Goal: Information Seeking & Learning: Check status

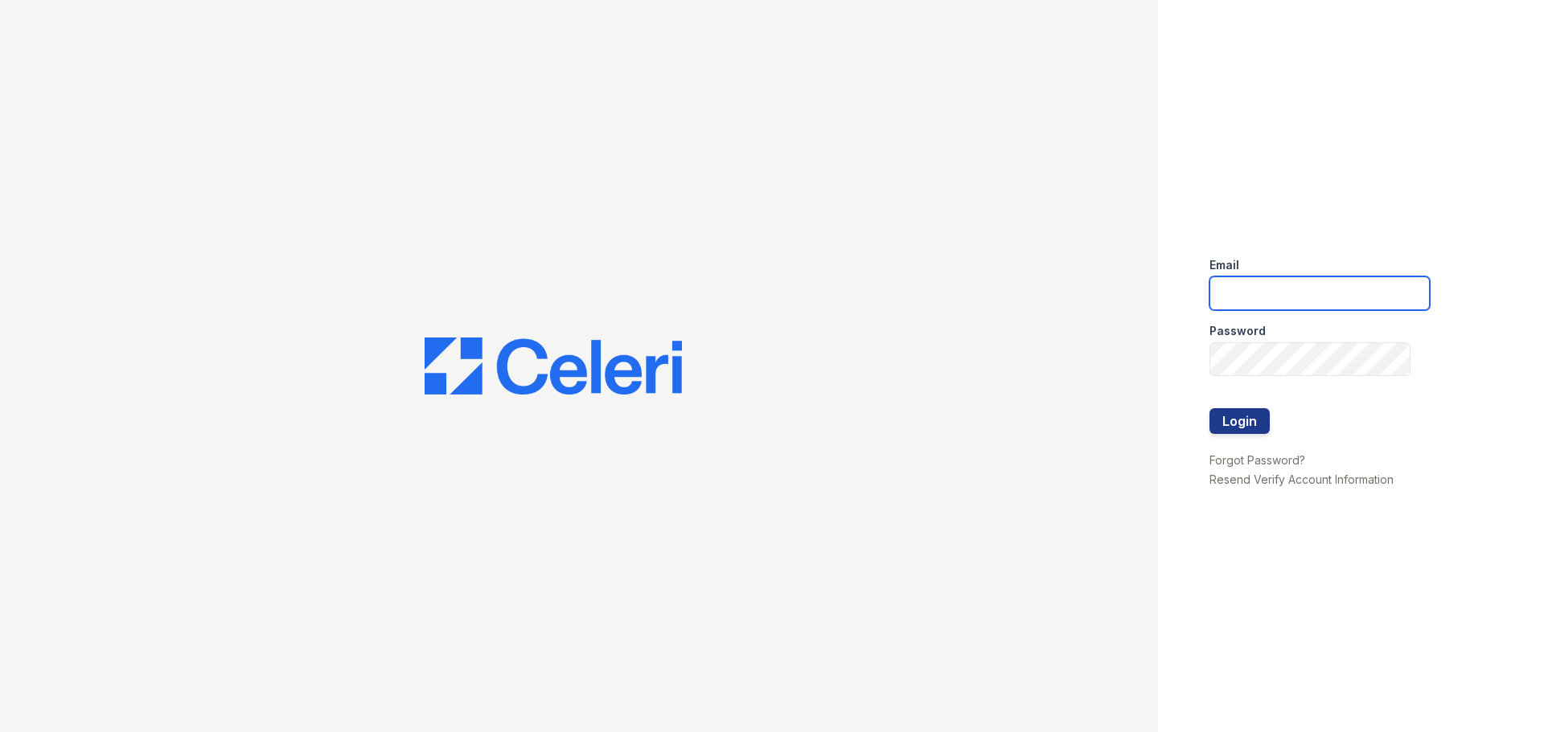
click at [1320, 291] on input "email" at bounding box center [1319, 294] width 220 height 34
type input "[EMAIL_ADDRESS][DOMAIN_NAME]"
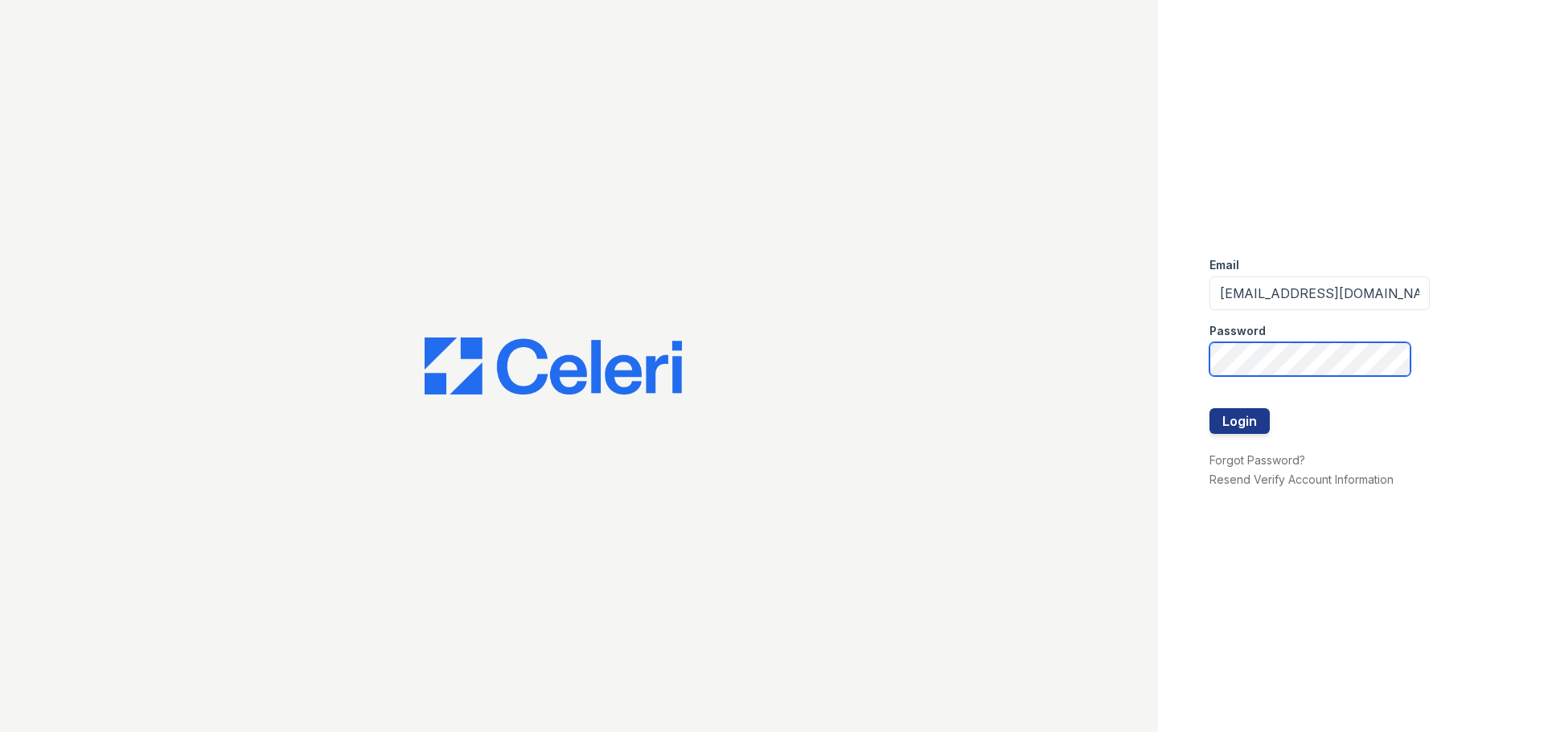
click at [1209, 408] on button "Login" at bounding box center [1239, 421] width 60 height 26
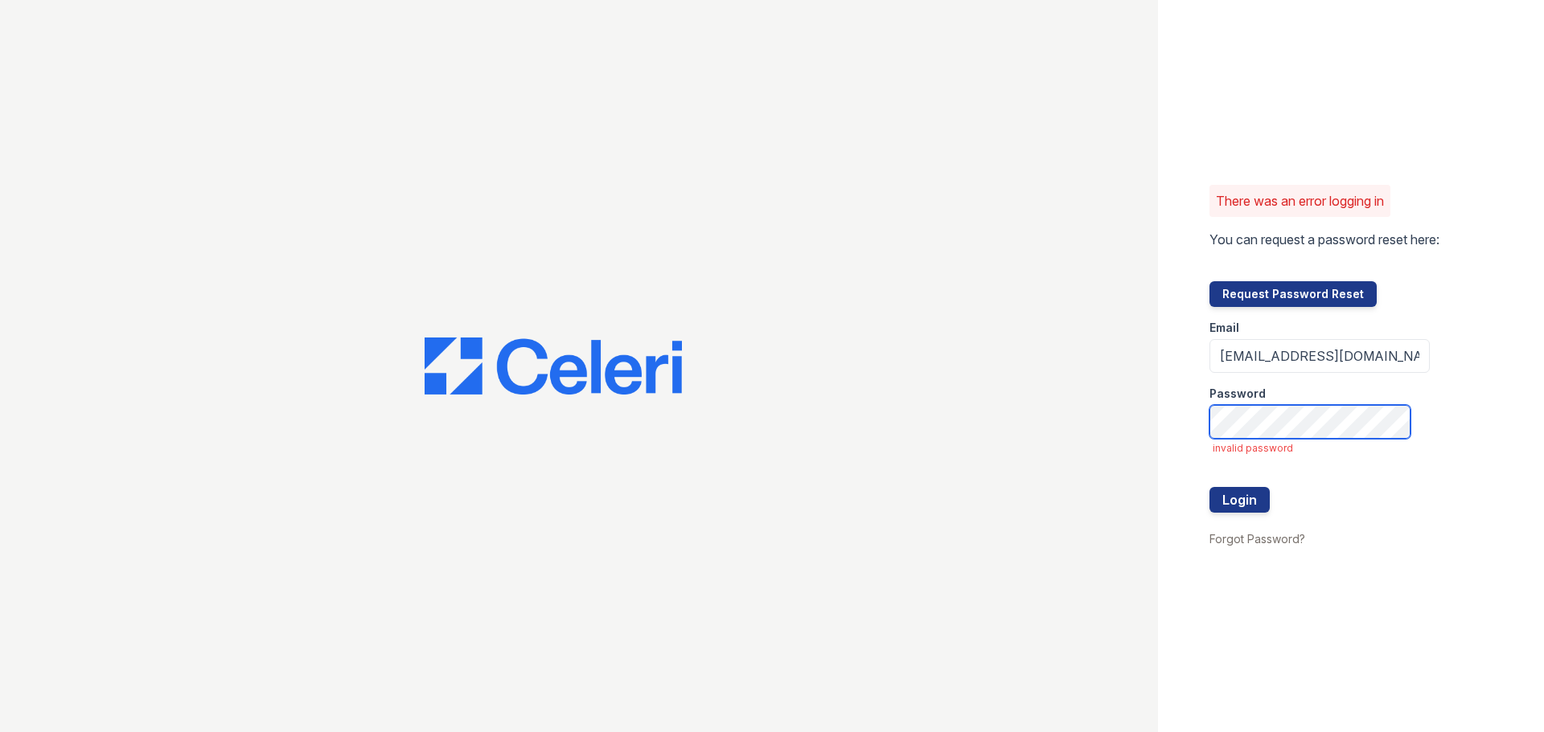
click at [1209, 487] on button "Login" at bounding box center [1239, 500] width 60 height 26
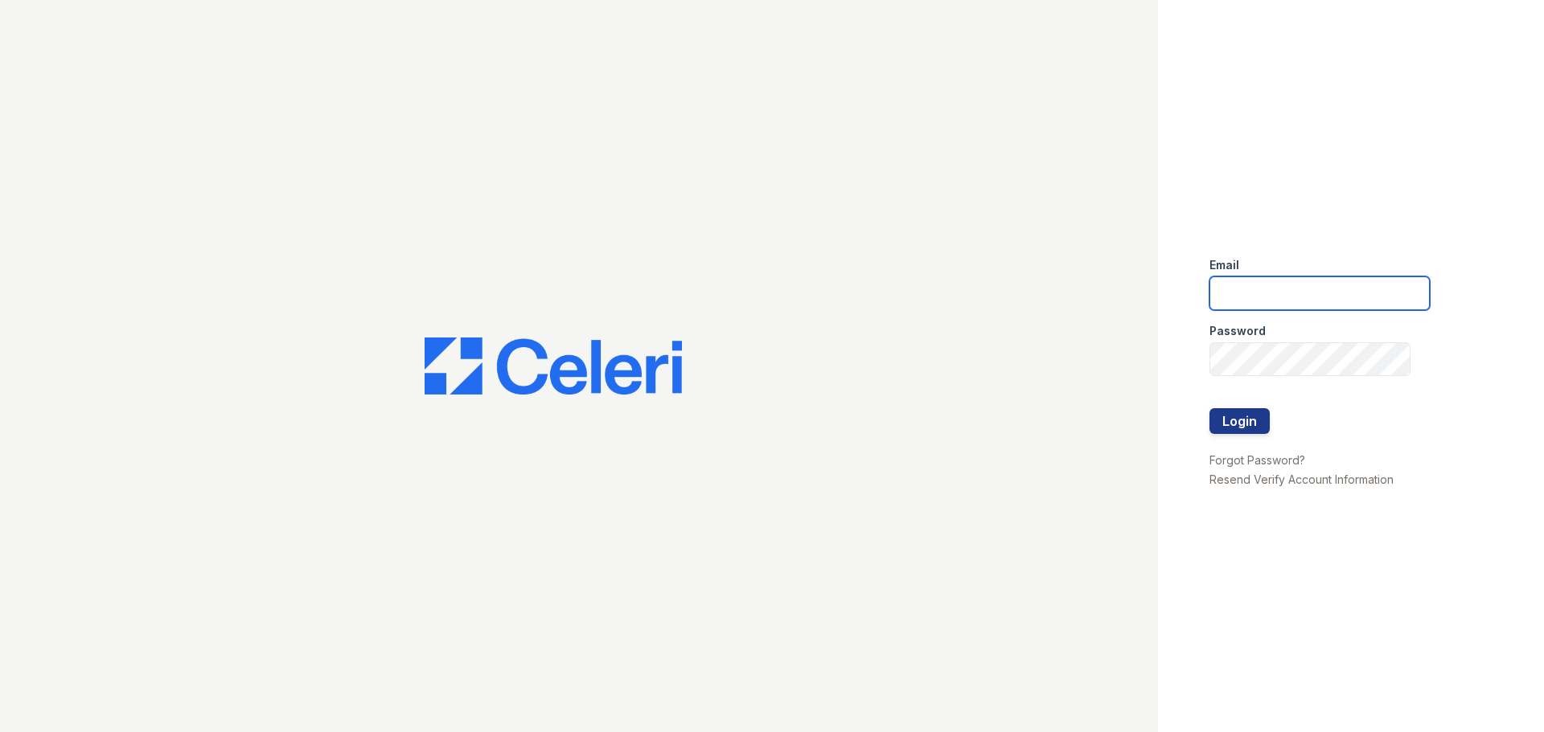
click at [1299, 289] on input "email" at bounding box center [1319, 294] width 220 height 34
type input "[EMAIL_ADDRESS][DOMAIN_NAME]"
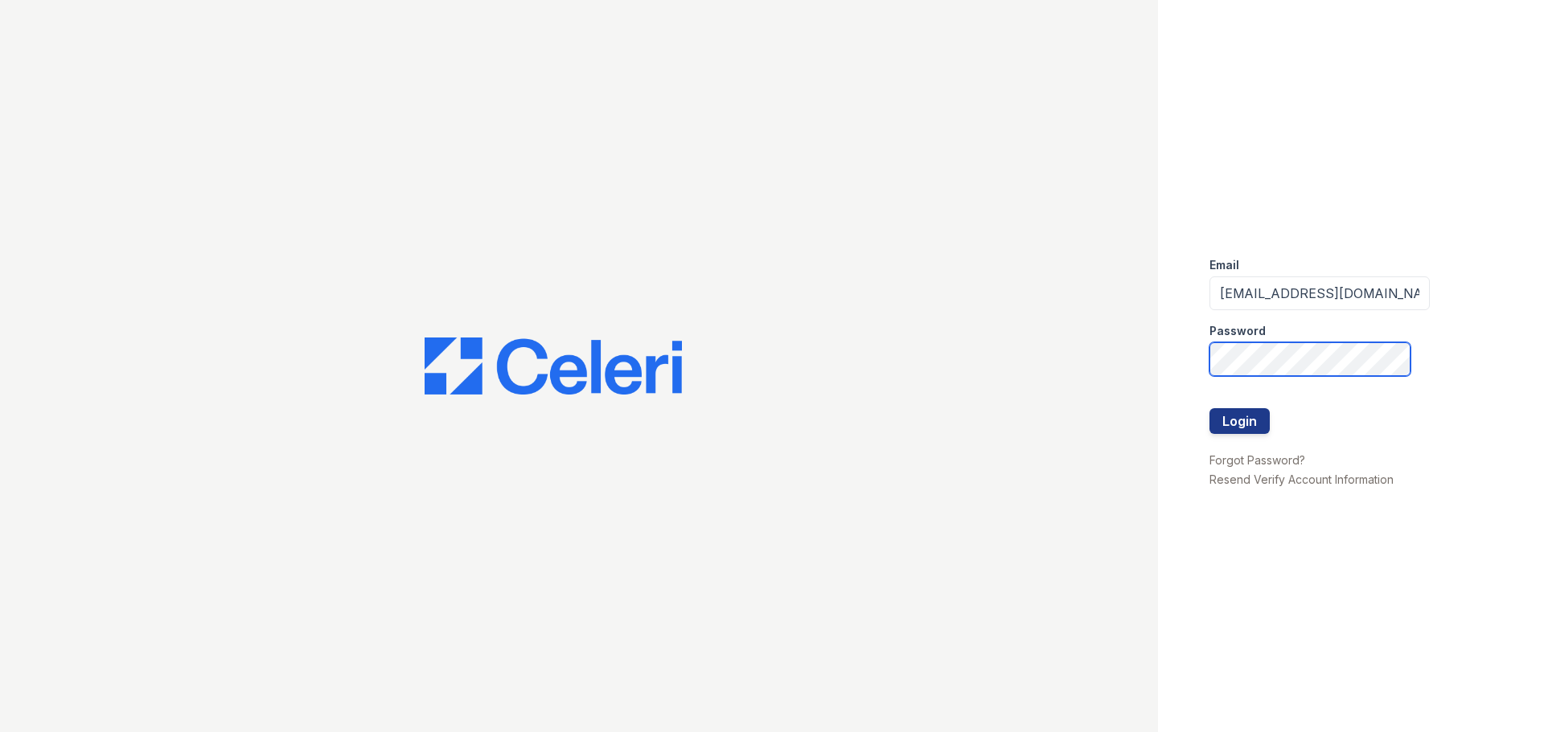
click at [1209, 408] on button "Login" at bounding box center [1239, 421] width 60 height 26
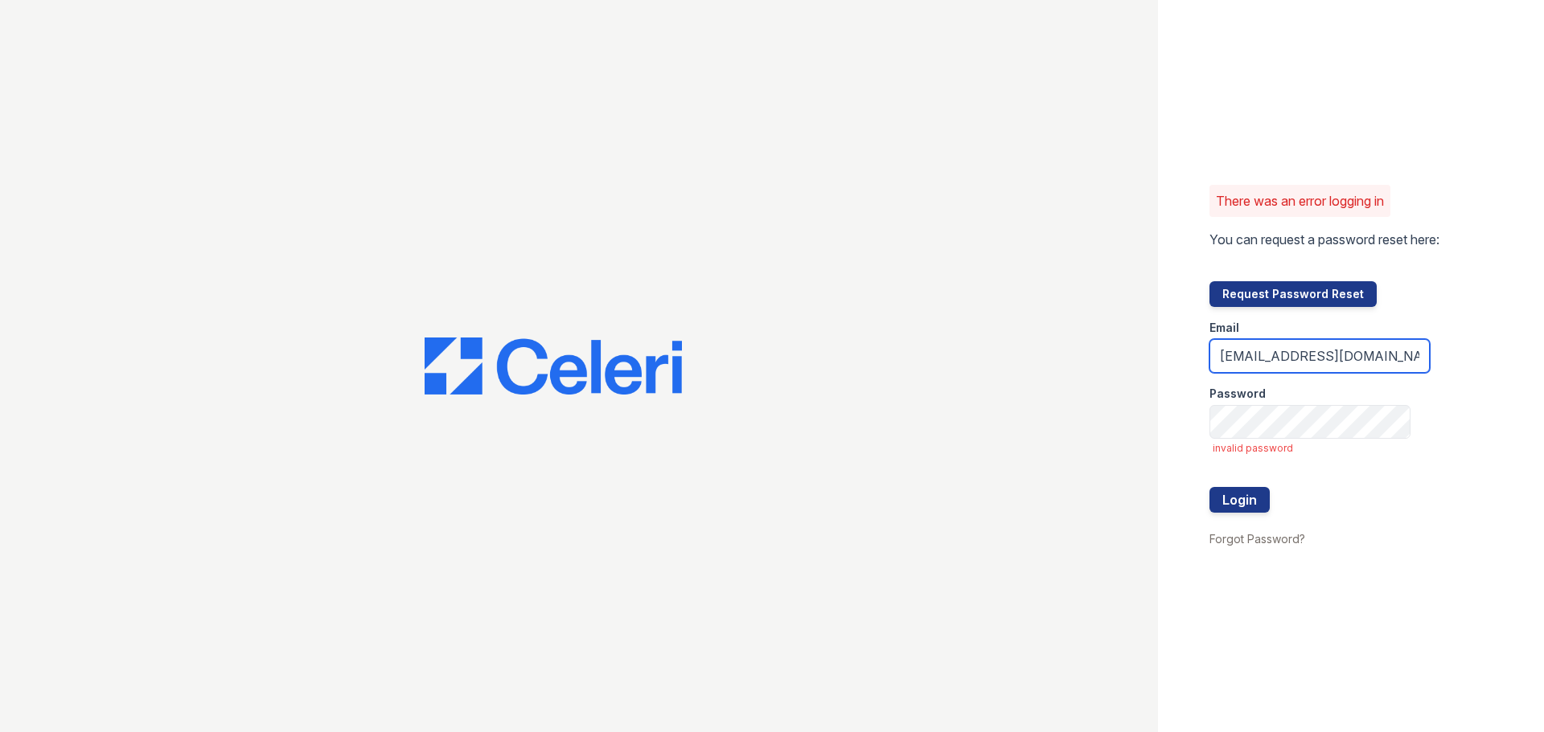
click at [1366, 366] on input "[EMAIL_ADDRESS][DOMAIN_NAME]" at bounding box center [1319, 356] width 220 height 34
type input "[EMAIL_ADDRESS][DOMAIN_NAME]"
click at [1209, 487] on button "Login" at bounding box center [1239, 500] width 60 height 26
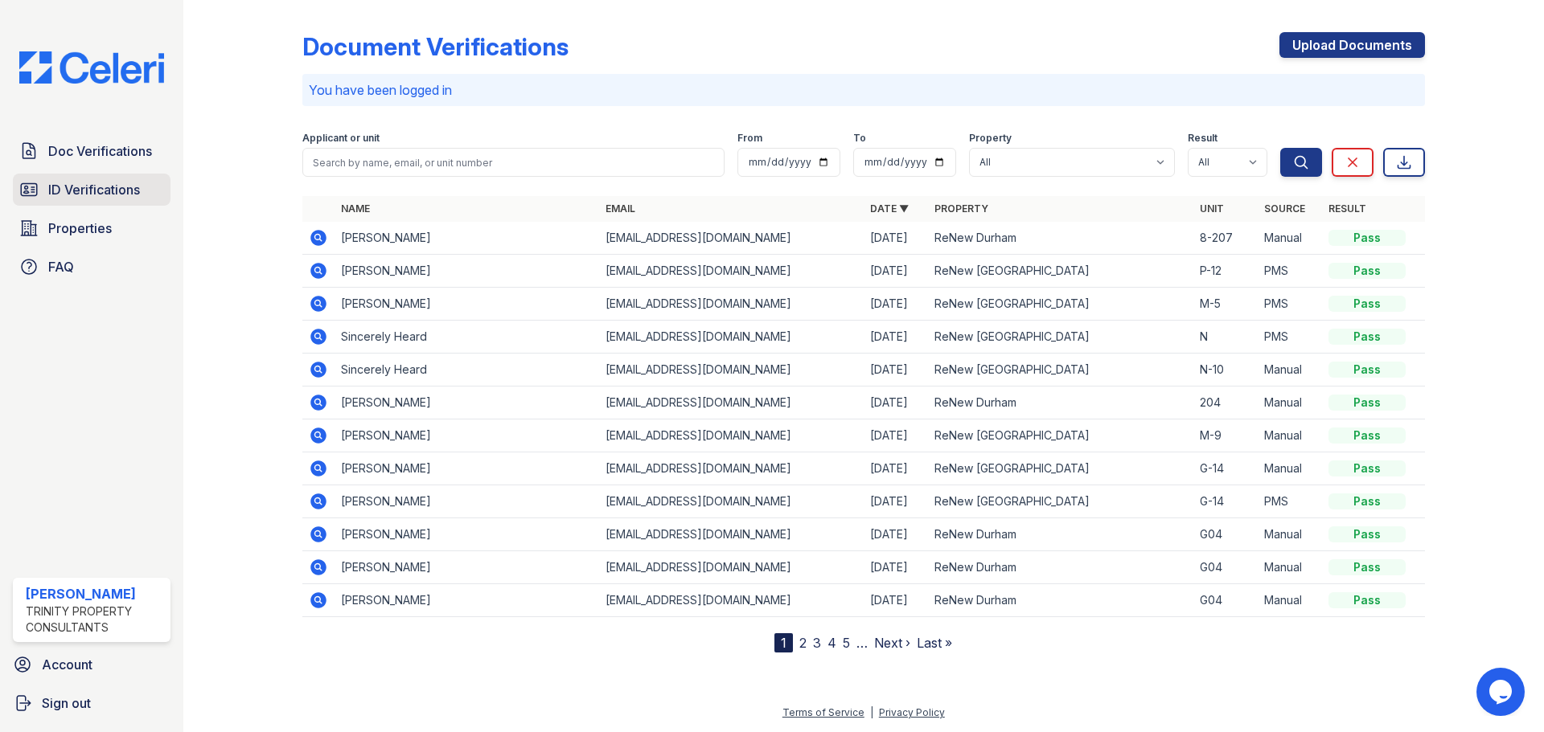
click at [111, 189] on span "ID Verifications" at bounding box center [94, 189] width 92 height 19
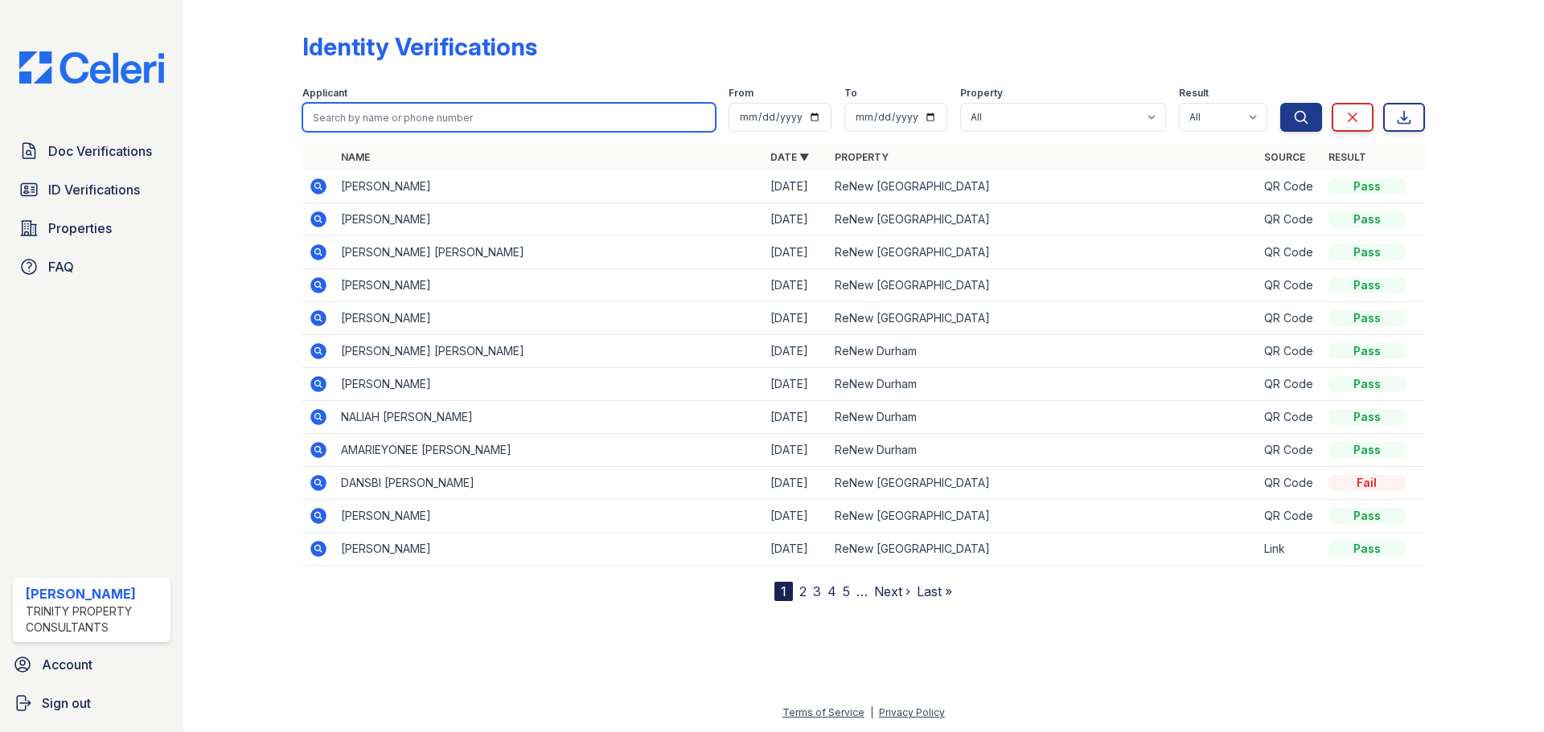
click at [418, 114] on input "search" at bounding box center [508, 117] width 413 height 29
type input "[PERSON_NAME]"
click at [1280, 103] on button "Search" at bounding box center [1301, 117] width 42 height 29
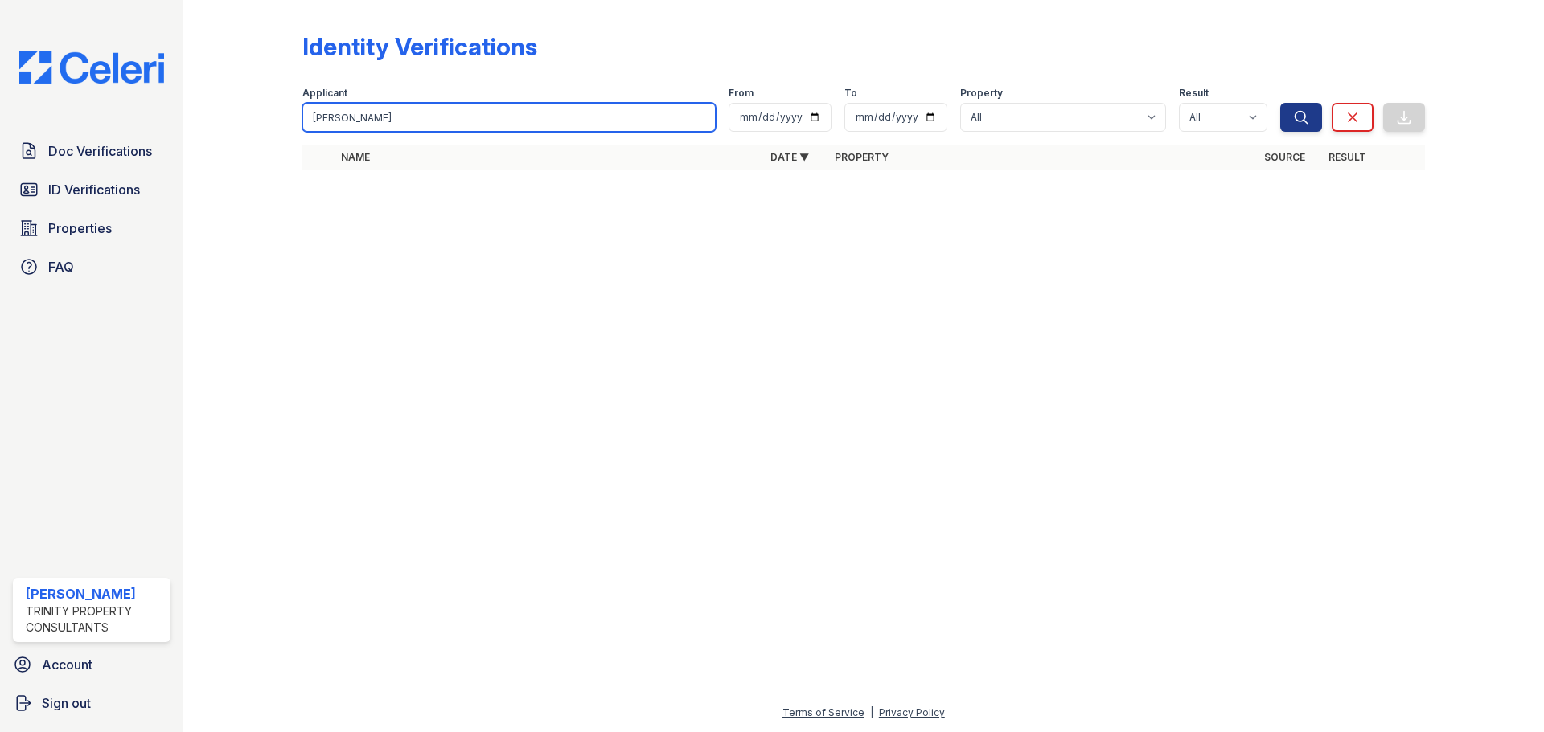
click at [552, 116] on input "[PERSON_NAME]" at bounding box center [508, 117] width 413 height 29
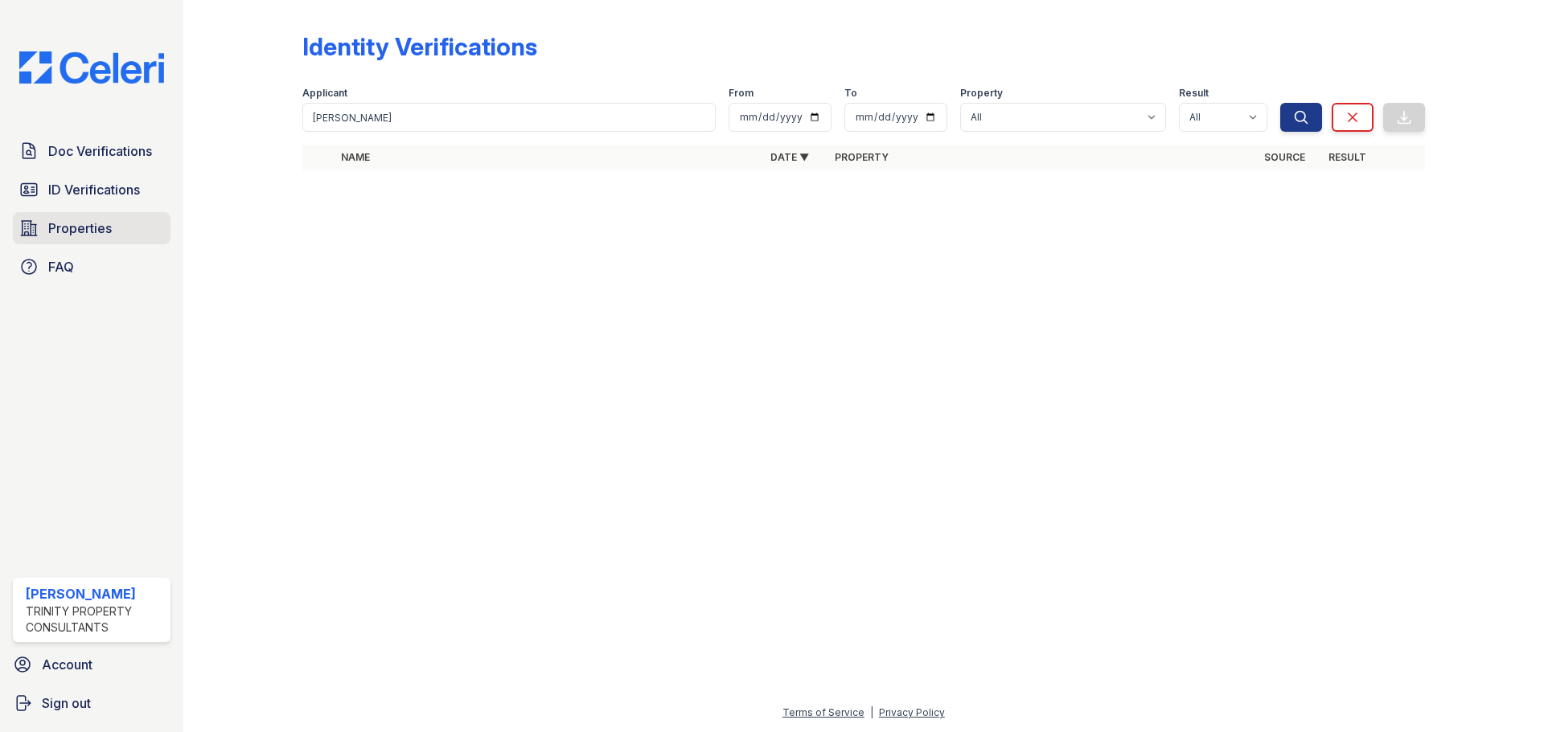
click at [97, 213] on link "Properties" at bounding box center [92, 228] width 158 height 32
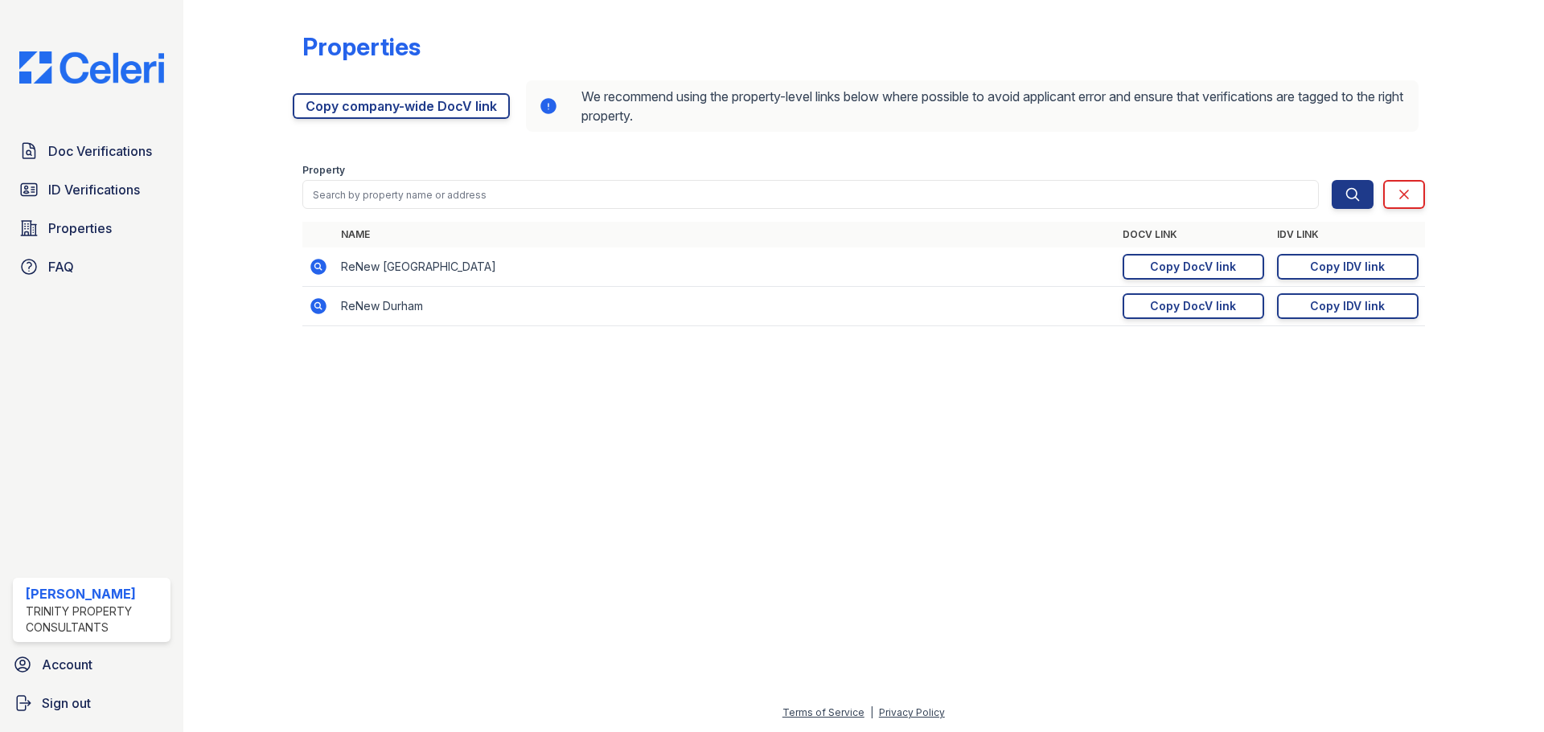
click at [88, 187] on span "ID Verifications" at bounding box center [94, 189] width 92 height 19
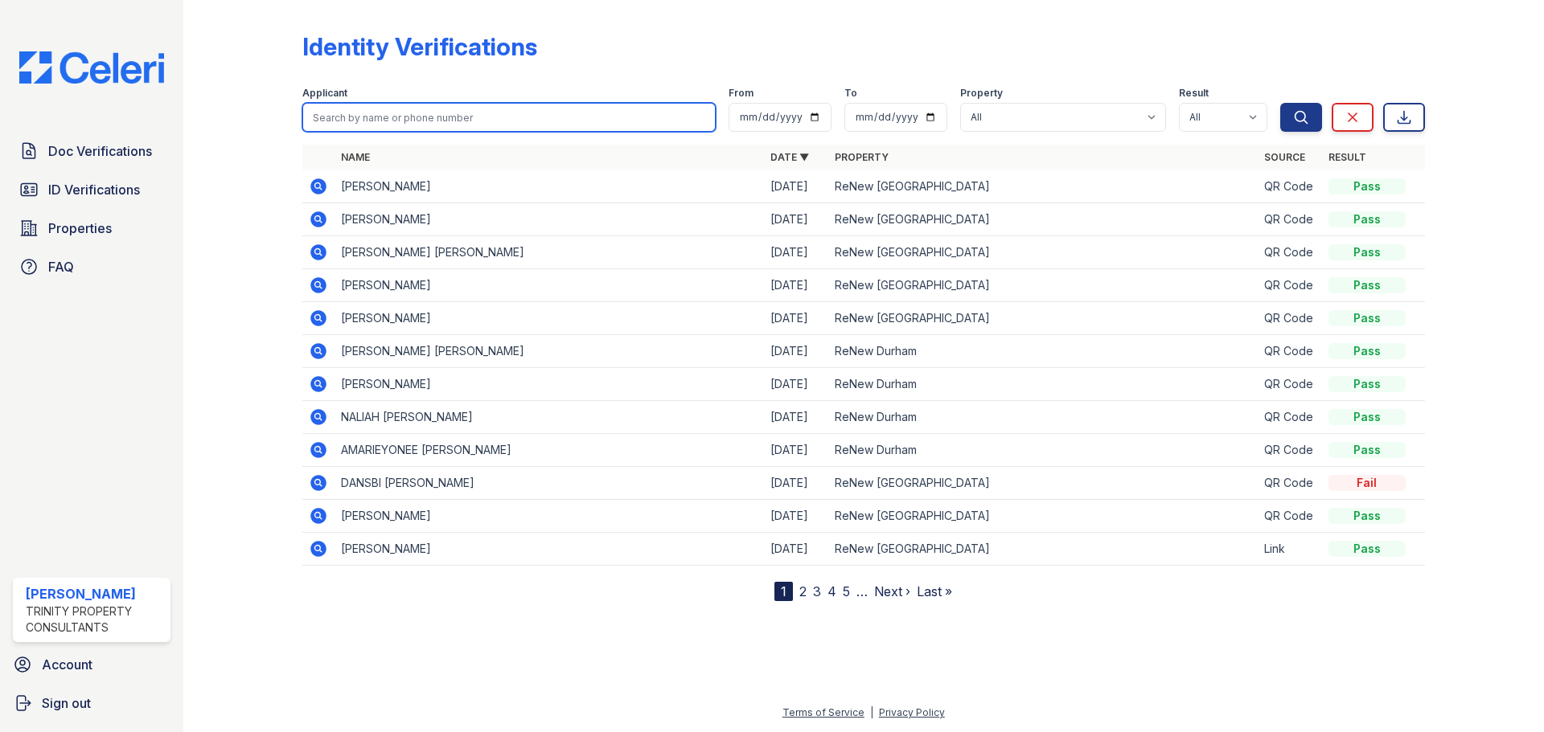
click at [426, 106] on input "search" at bounding box center [508, 117] width 413 height 29
type input "t"
type input "taishay"
click at [1280, 103] on button "Search" at bounding box center [1301, 117] width 42 height 29
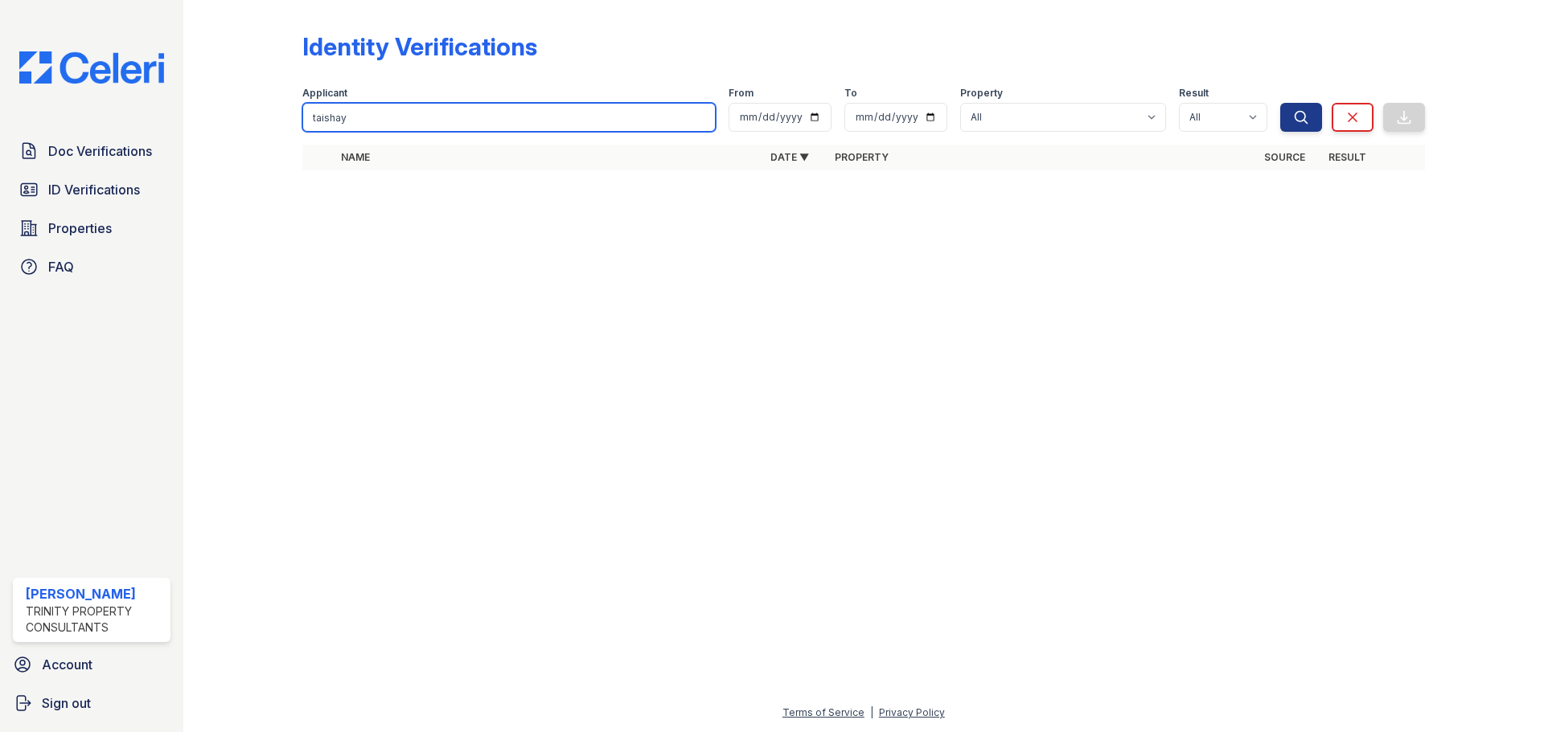
click at [696, 118] on input "taishay" at bounding box center [508, 117] width 413 height 29
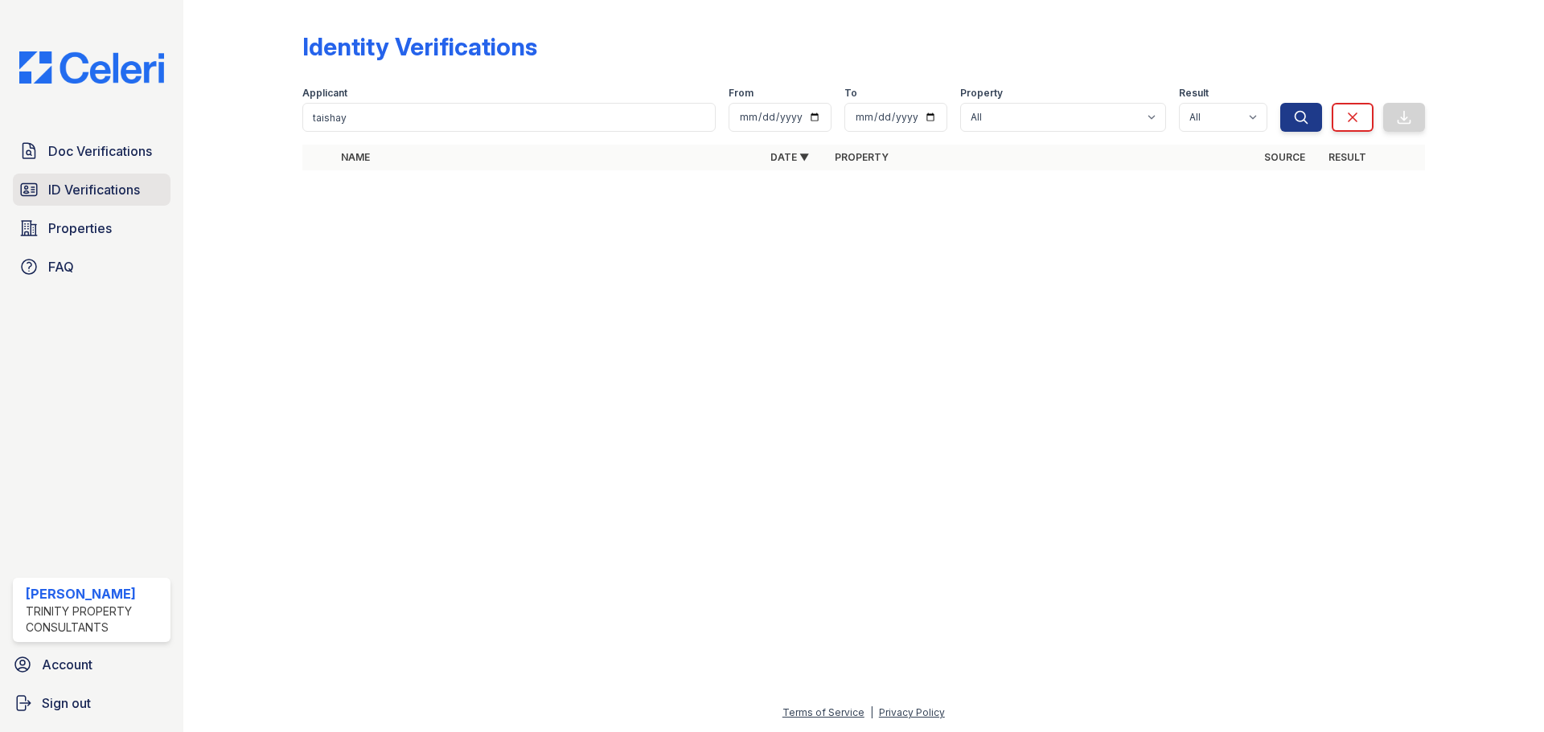
click at [86, 182] on span "ID Verifications" at bounding box center [94, 189] width 92 height 19
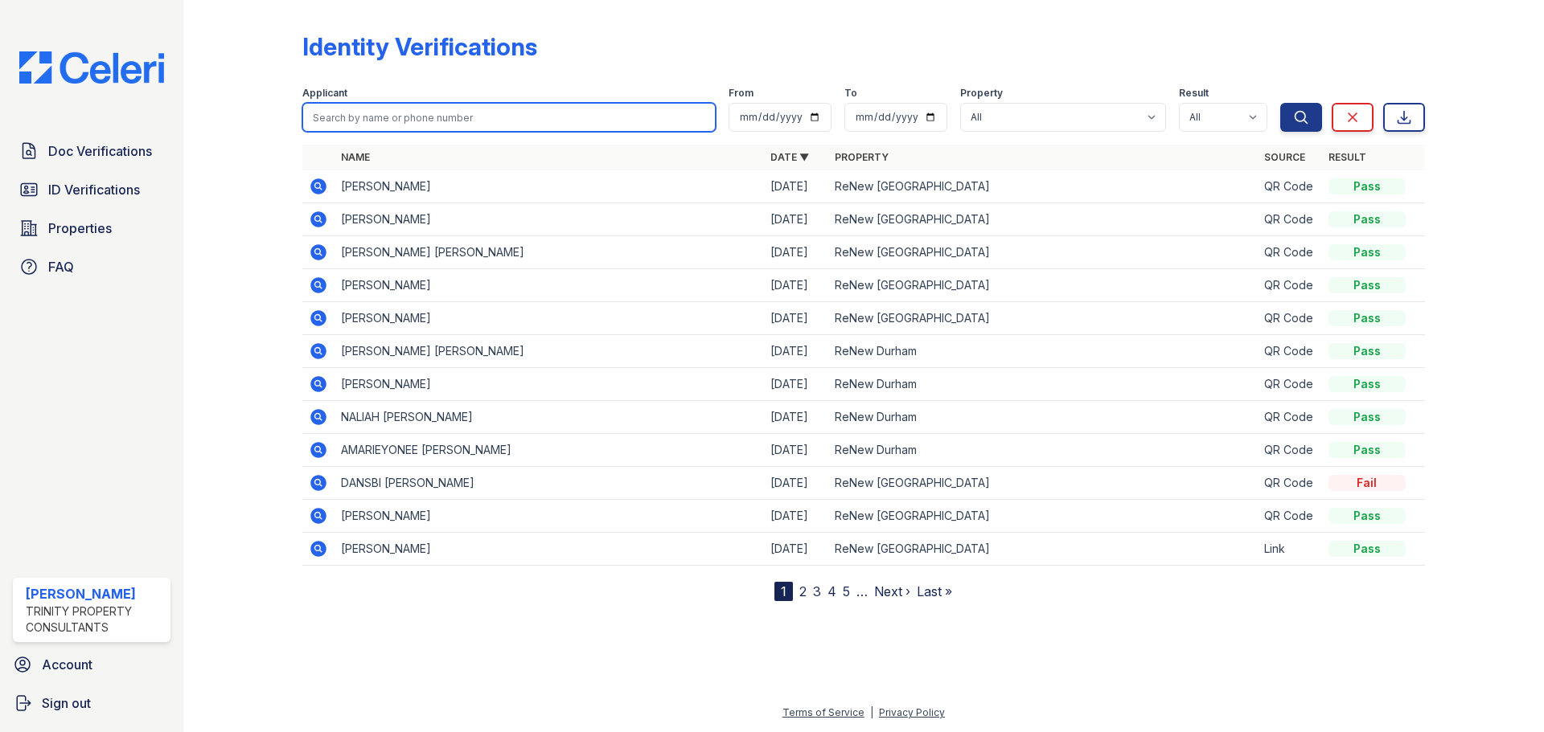
click at [447, 121] on input "search" at bounding box center [508, 117] width 413 height 29
type input "[PERSON_NAME]"
click at [1280, 103] on button "Search" at bounding box center [1301, 117] width 42 height 29
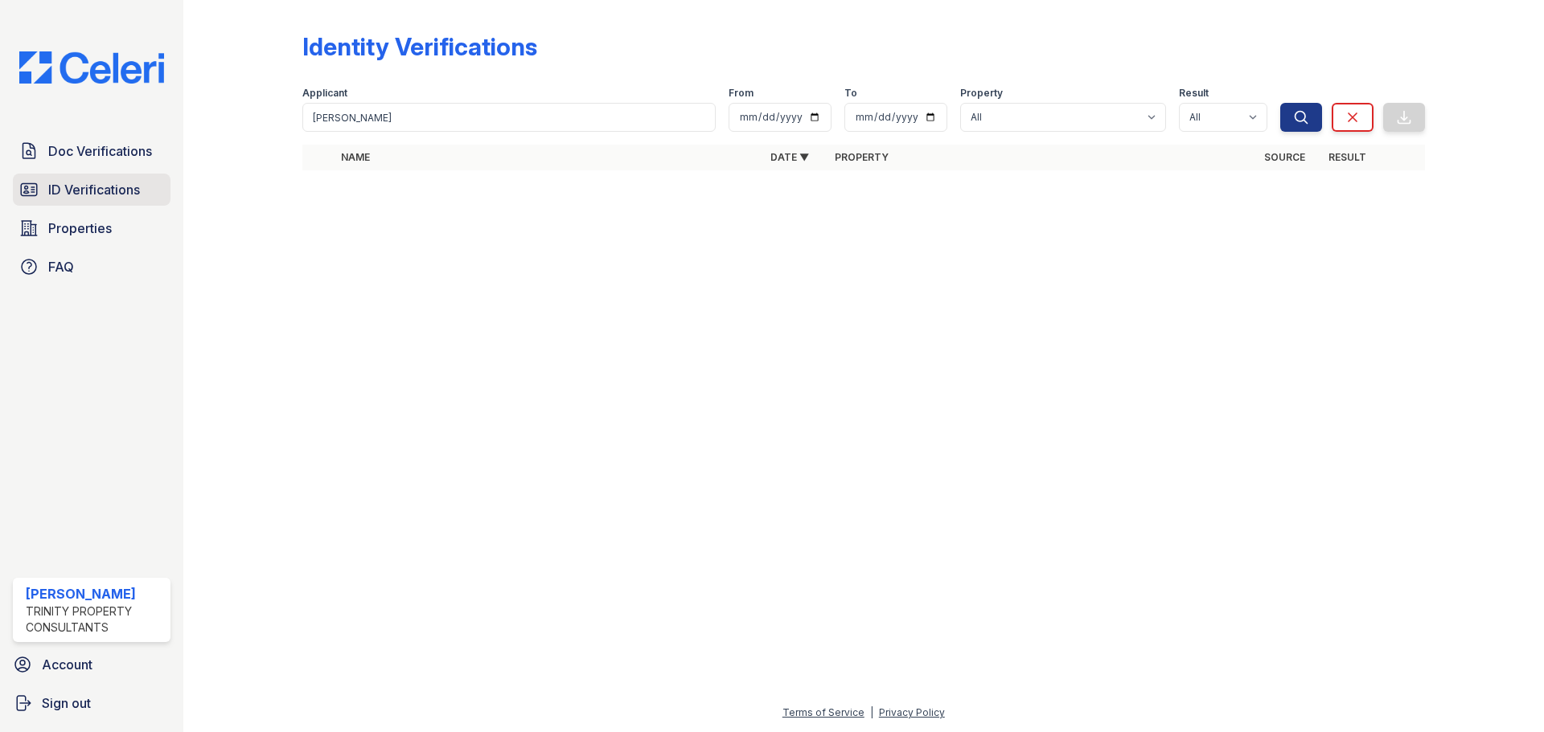
click at [125, 195] on span "ID Verifications" at bounding box center [94, 189] width 92 height 19
